Goal: Information Seeking & Learning: Learn about a topic

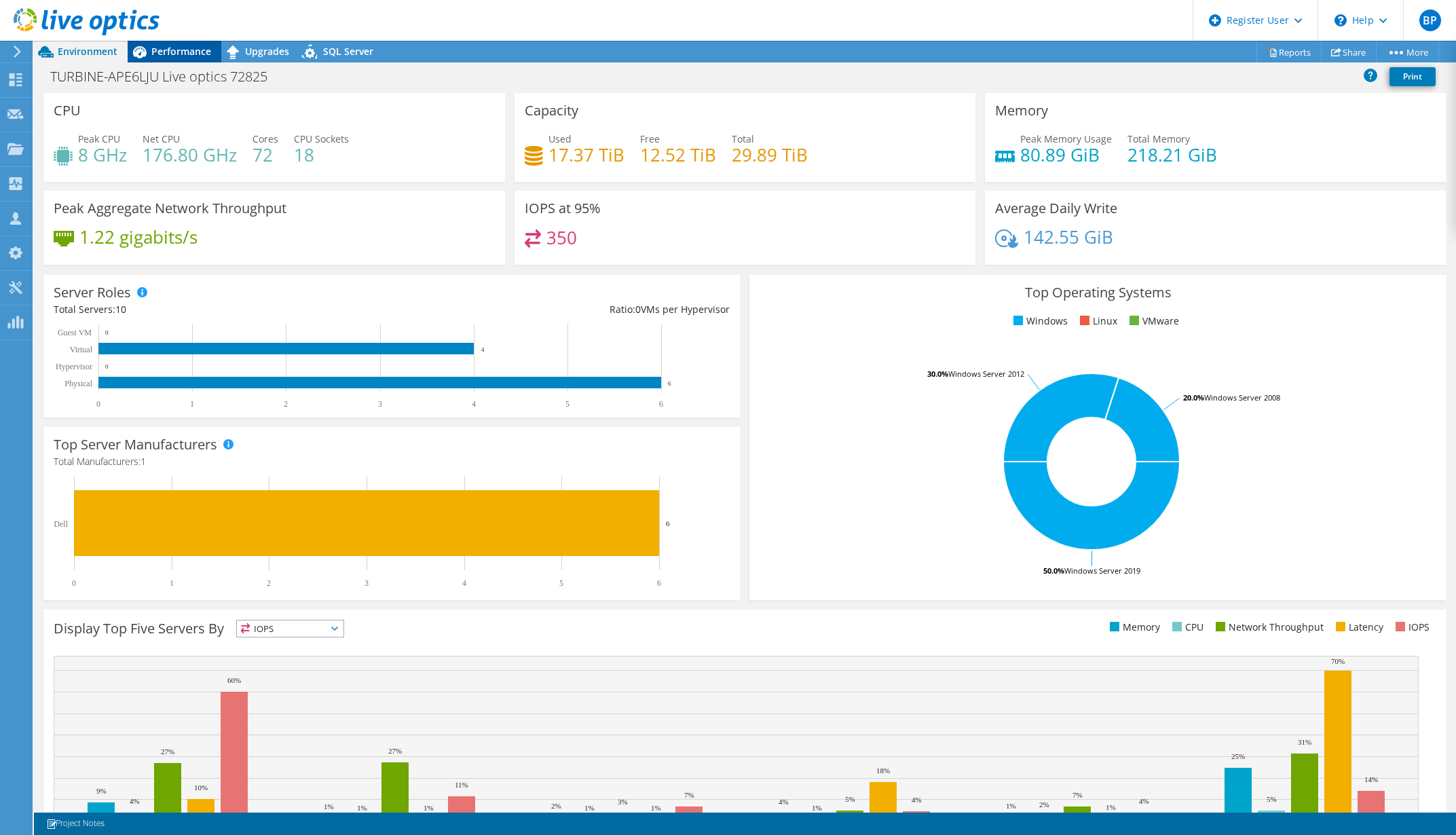
drag, startPoint x: 176, startPoint y: 57, endPoint x: 170, endPoint y: 58, distance: 6.1
click at [174, 57] on span "Performance" at bounding box center [181, 50] width 60 height 13
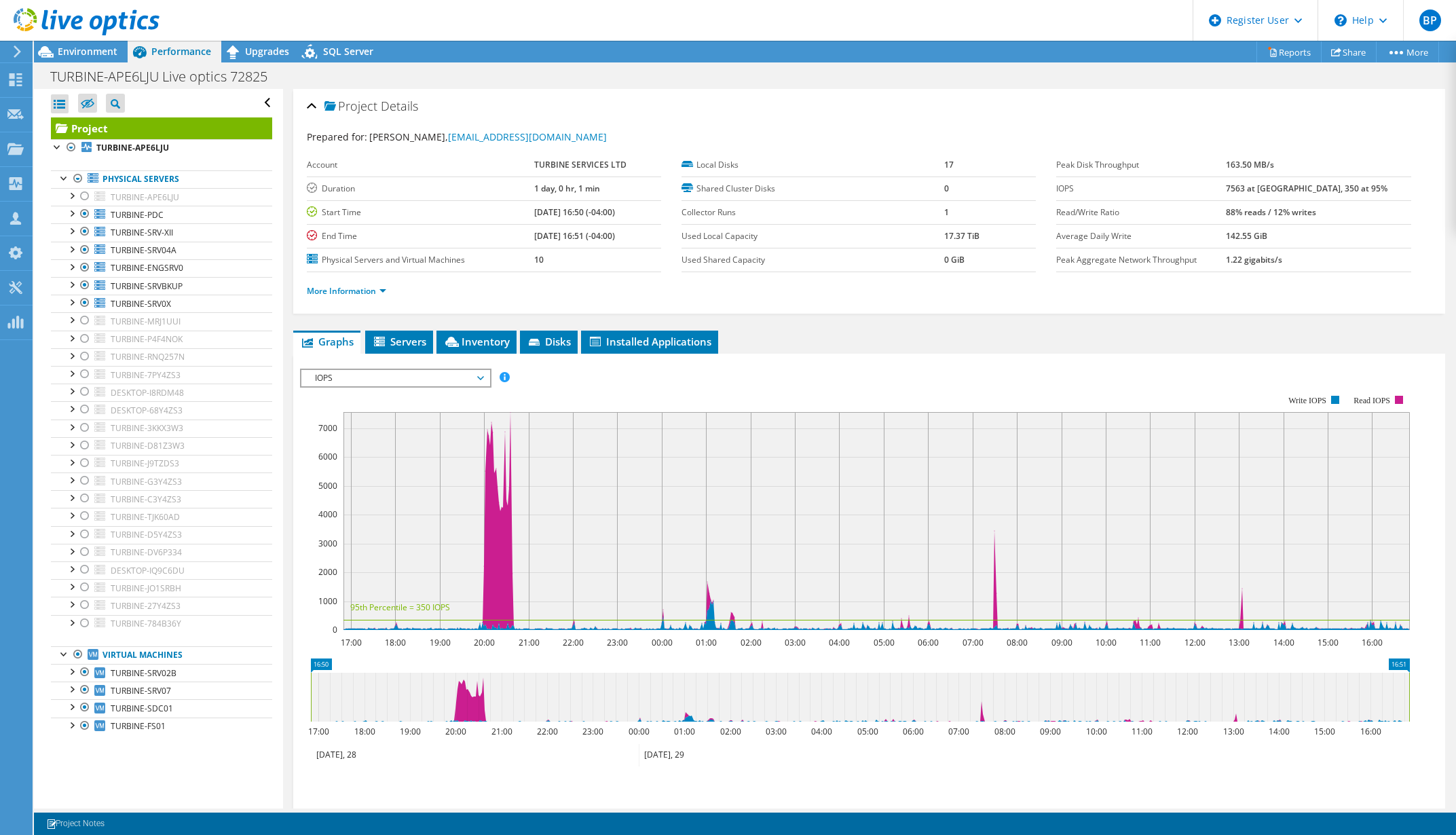
click at [1115, 85] on div "TURBINE-APE6LJU Live optics 72825 Print" at bounding box center [745, 76] width 1422 height 25
click at [69, 323] on div at bounding box center [72, 319] width 14 height 14
click at [69, 677] on div at bounding box center [72, 671] width 14 height 14
click at [75, 745] on div at bounding box center [72, 742] width 14 height 14
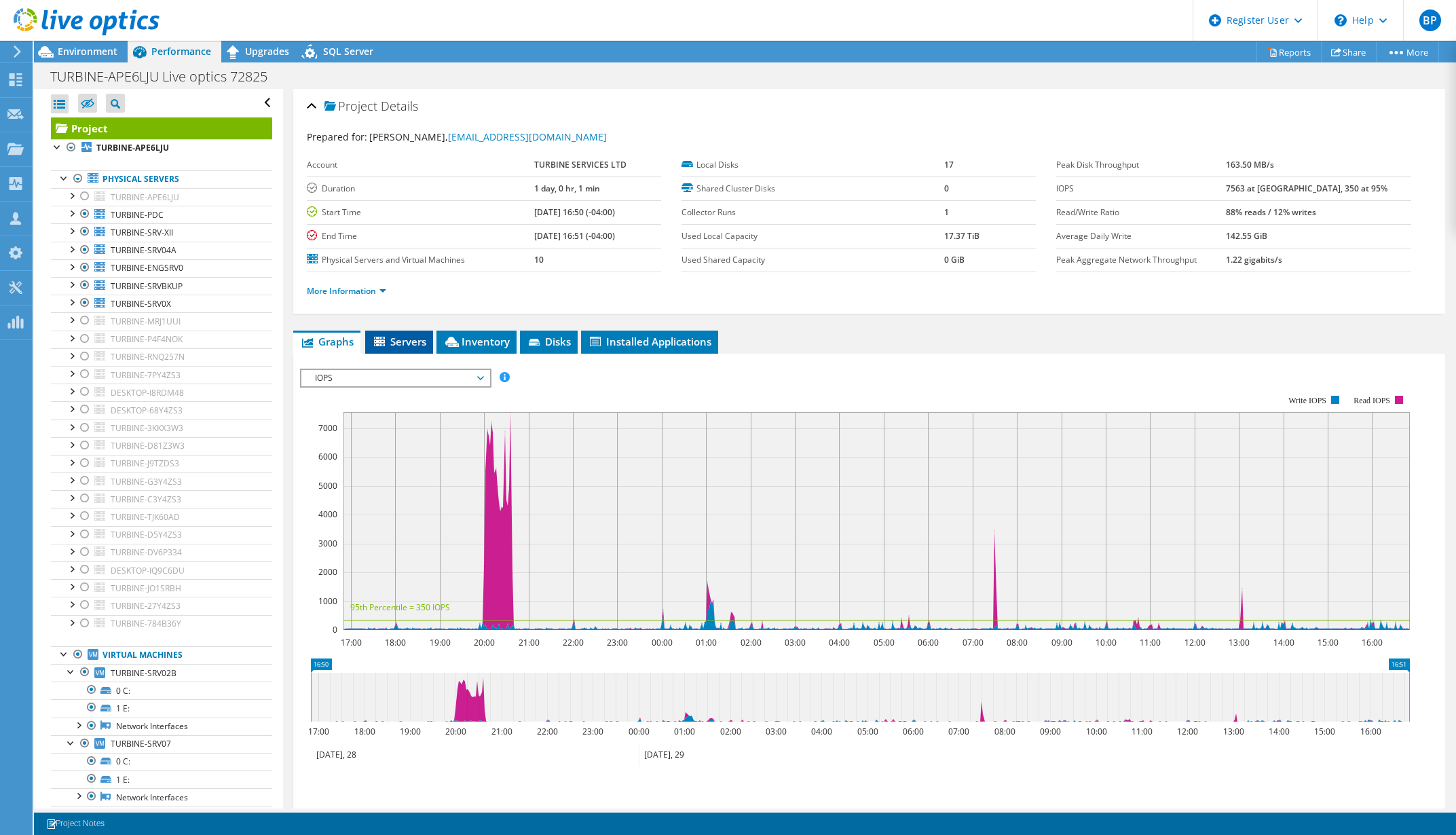
click at [413, 338] on span "Servers" at bounding box center [399, 341] width 54 height 14
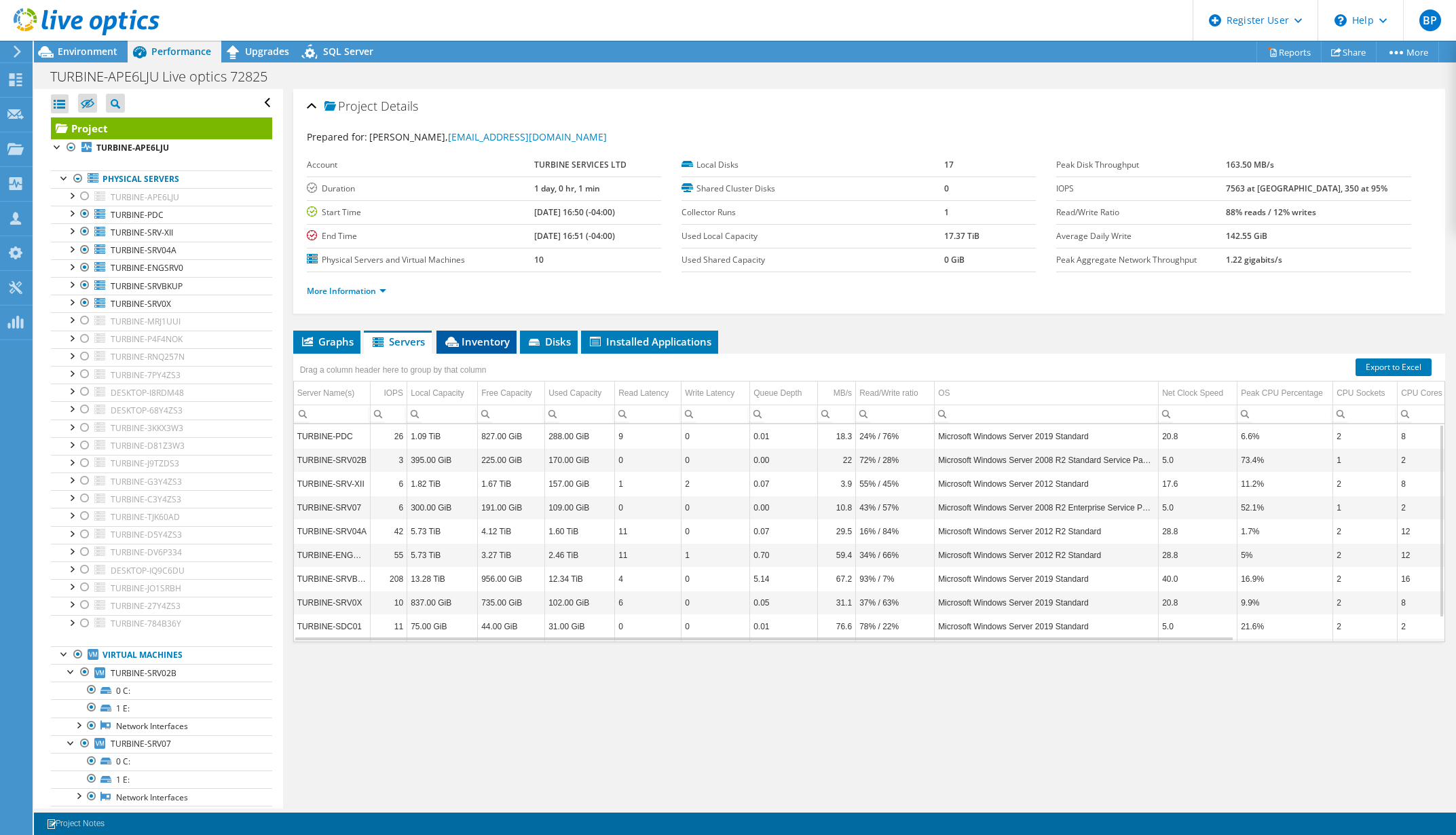
click at [486, 341] on span "Inventory" at bounding box center [476, 341] width 66 height 14
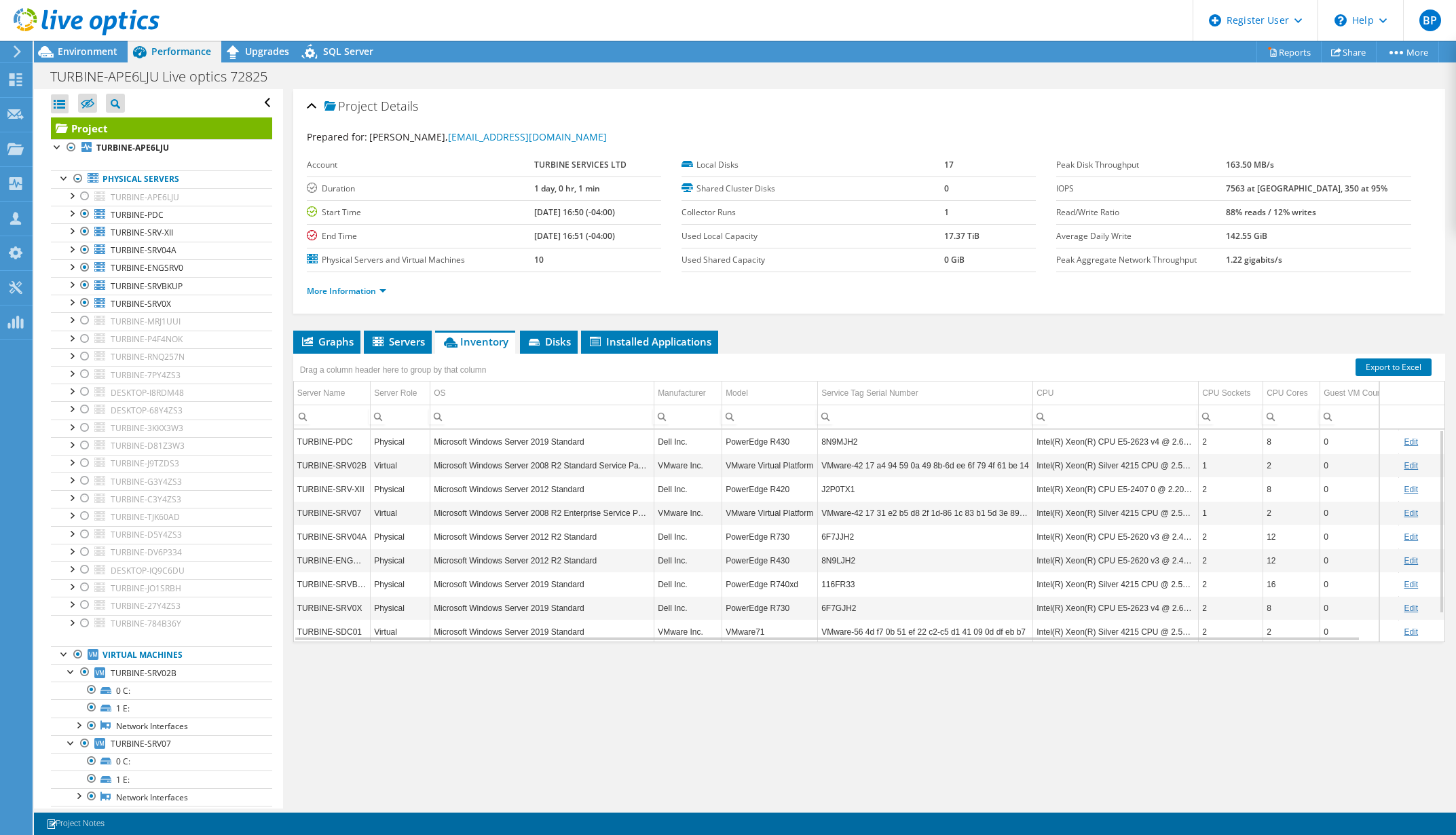
scroll to position [32, 0]
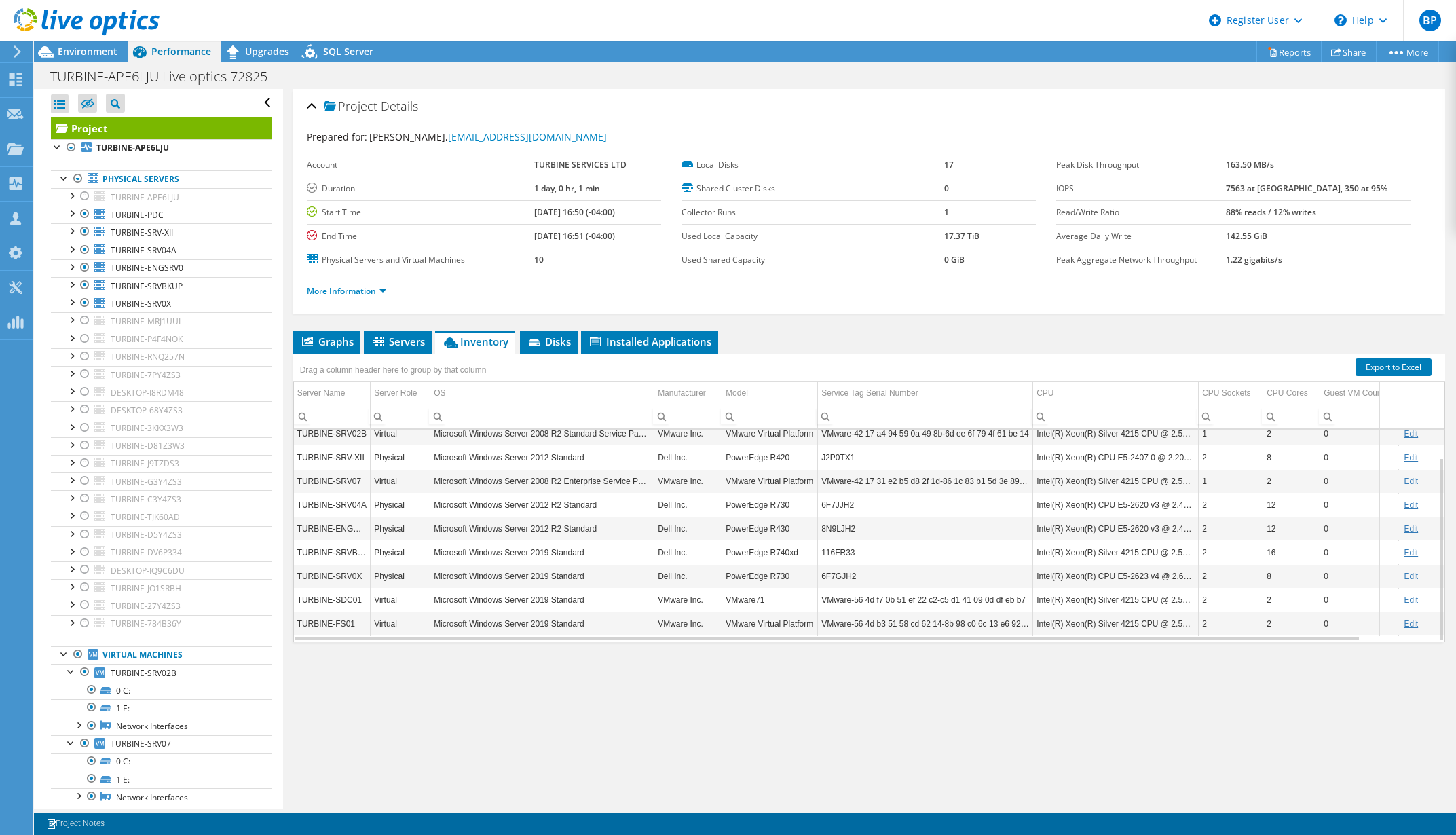
click at [324, 720] on div "Project Details Prepared for: [PERSON_NAME], [EMAIL_ADDRESS][DOMAIN_NAME] Accou…" at bounding box center [869, 448] width 1172 height 720
click at [336, 707] on div "Project Details Prepared for: [PERSON_NAME], [EMAIL_ADDRESS][DOMAIN_NAME] Accou…" at bounding box center [869, 448] width 1172 height 720
